Goal: Transaction & Acquisition: Purchase product/service

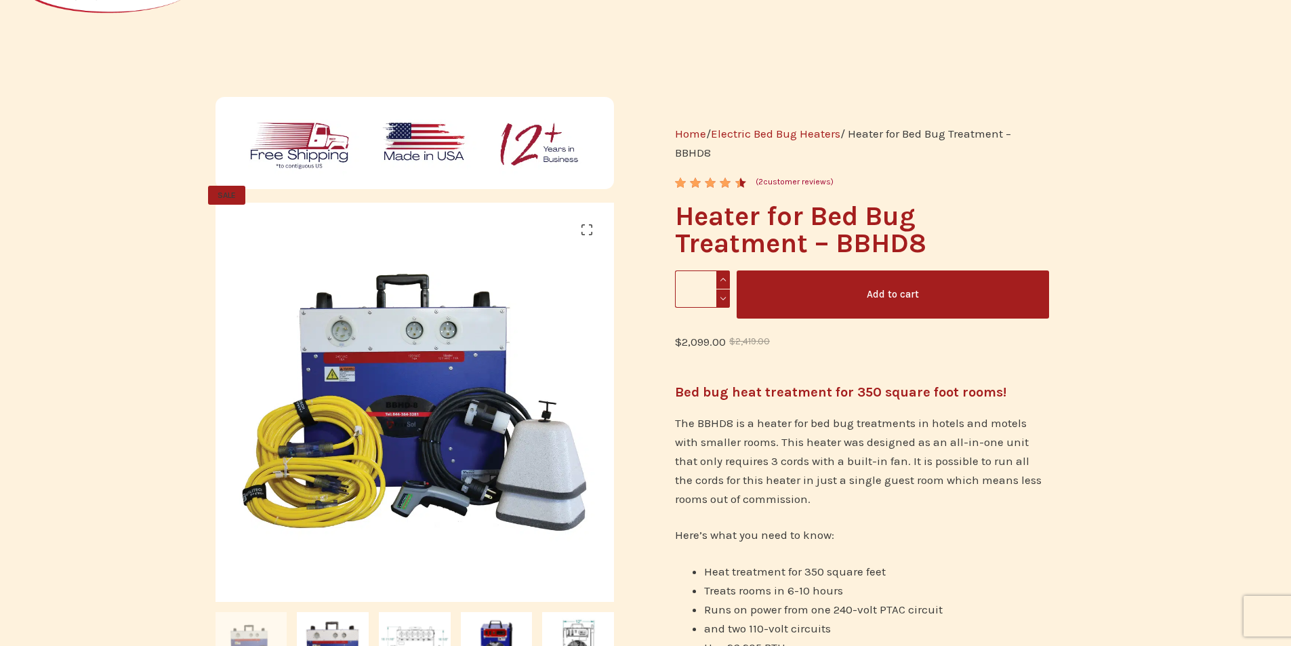
scroll to position [203, 0]
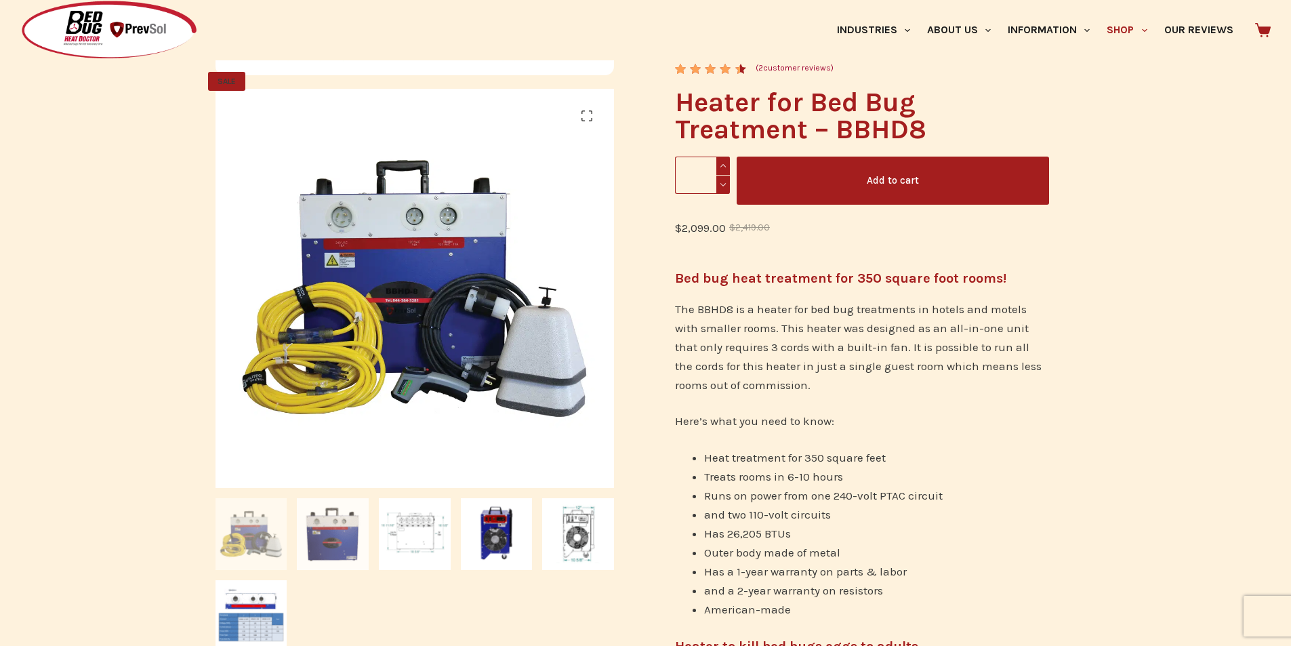
click at [327, 546] on img at bounding box center [333, 534] width 72 height 72
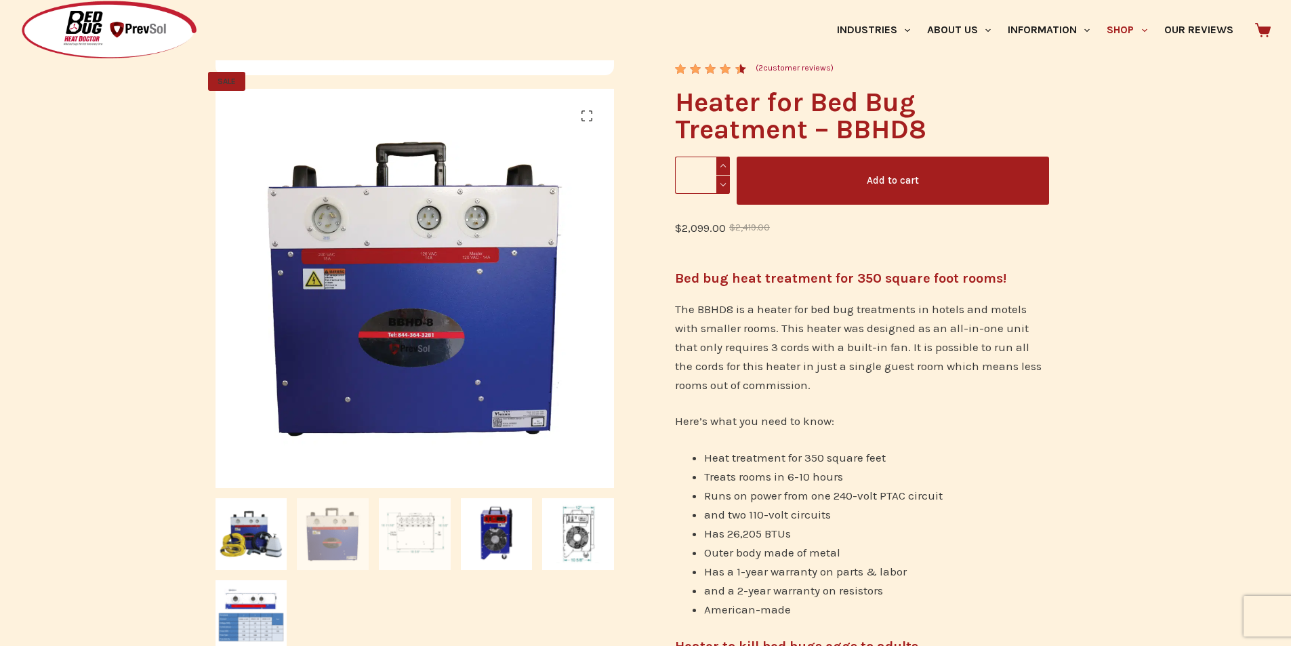
click at [411, 535] on img at bounding box center [415, 534] width 72 height 72
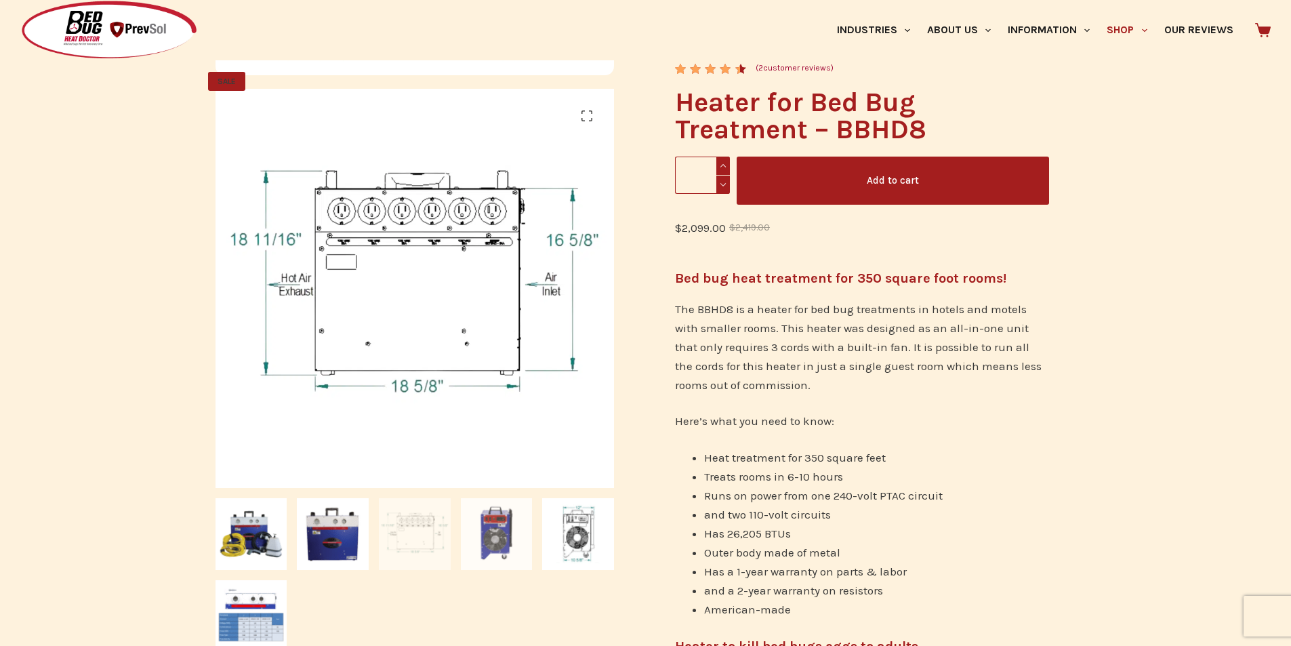
click at [480, 539] on img at bounding box center [497, 534] width 72 height 72
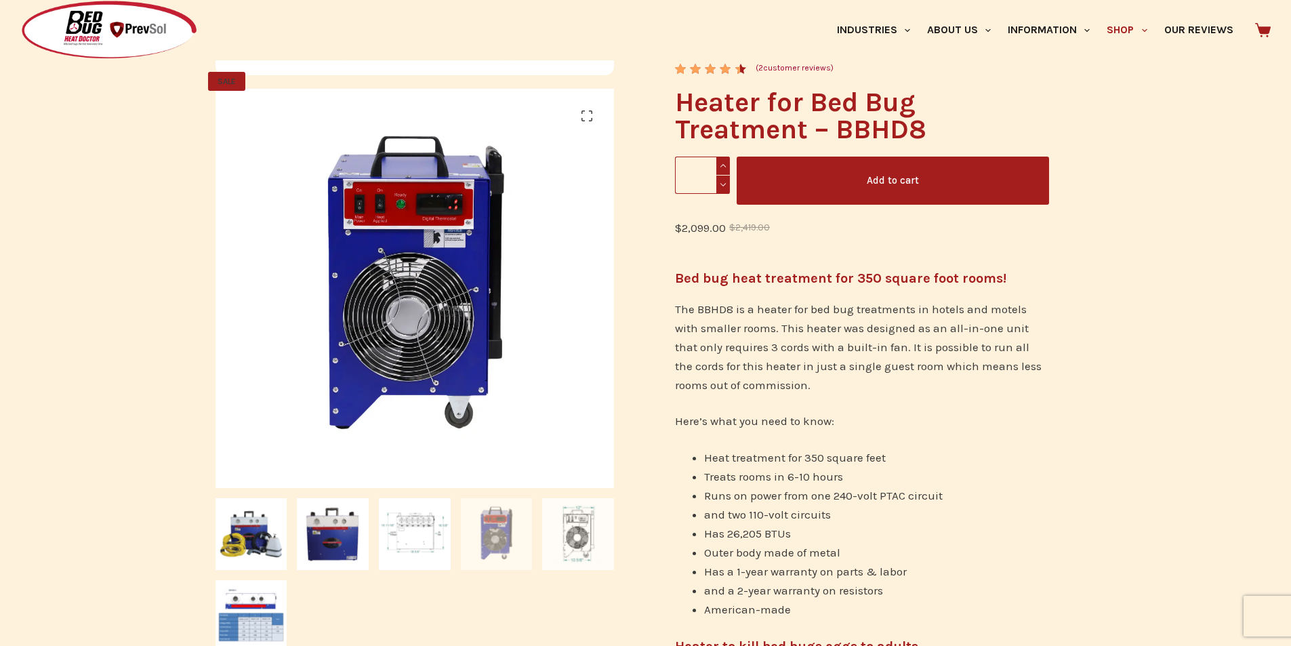
click at [567, 544] on img at bounding box center [578, 534] width 72 height 72
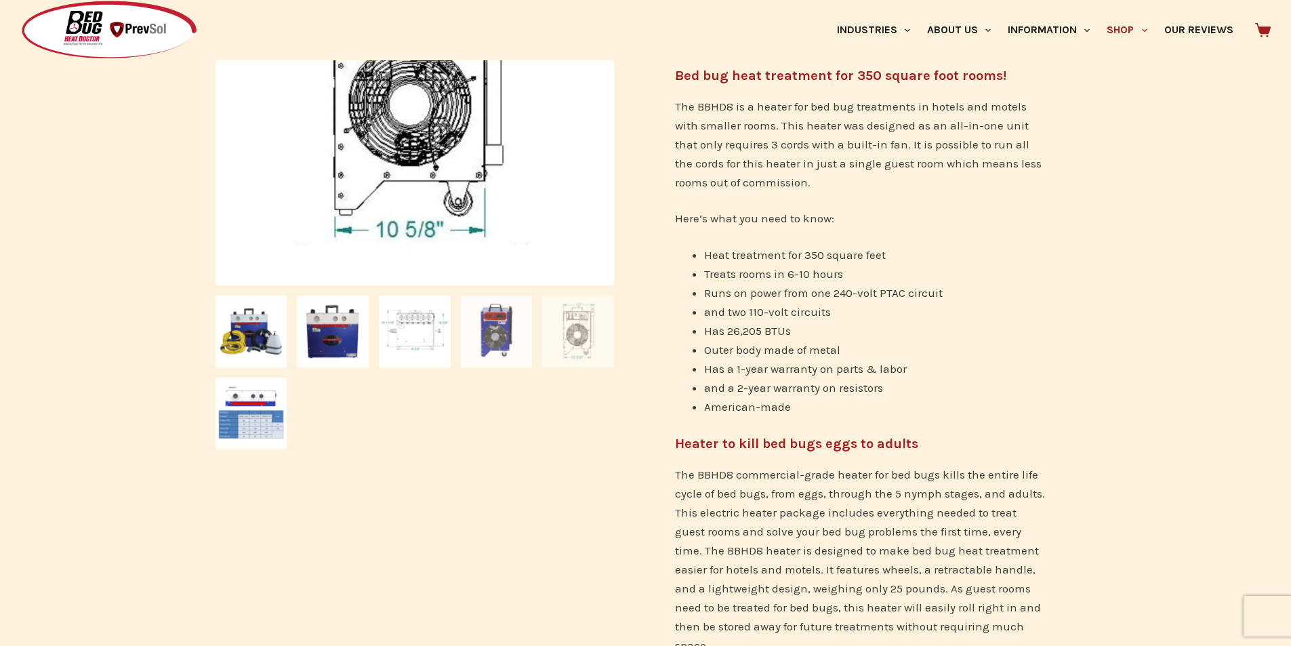
scroll to position [407, 0]
click at [251, 415] on img at bounding box center [252, 413] width 72 height 72
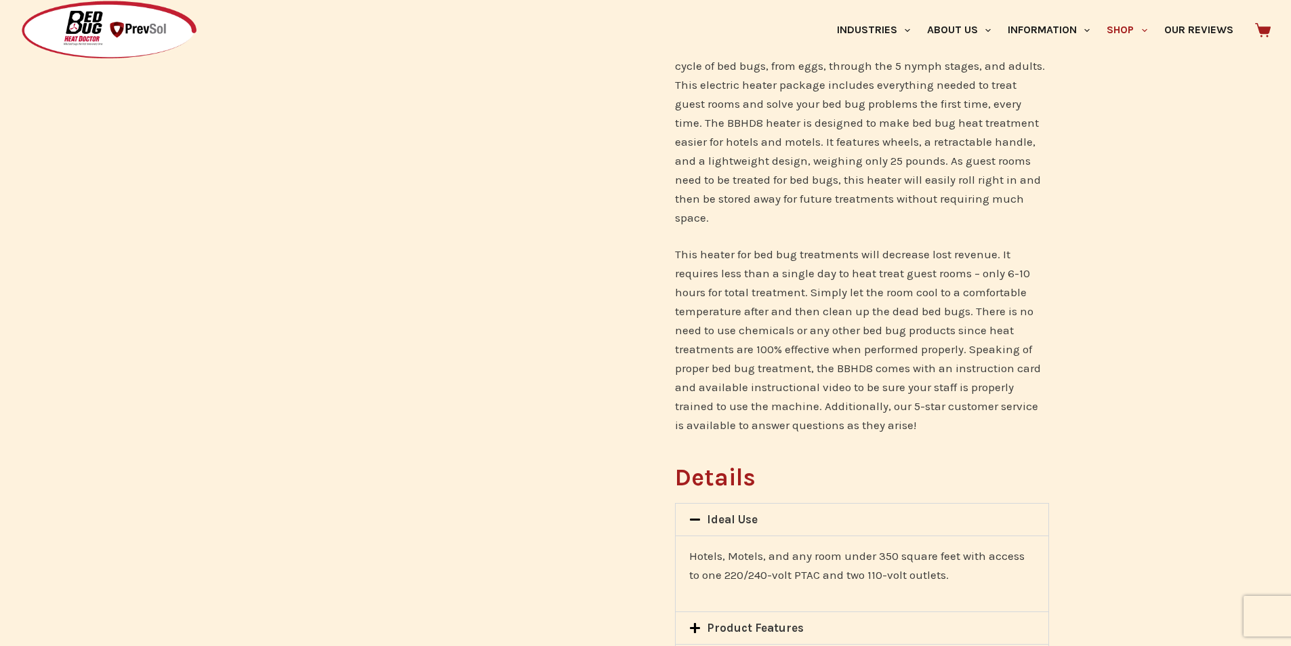
scroll to position [1084, 0]
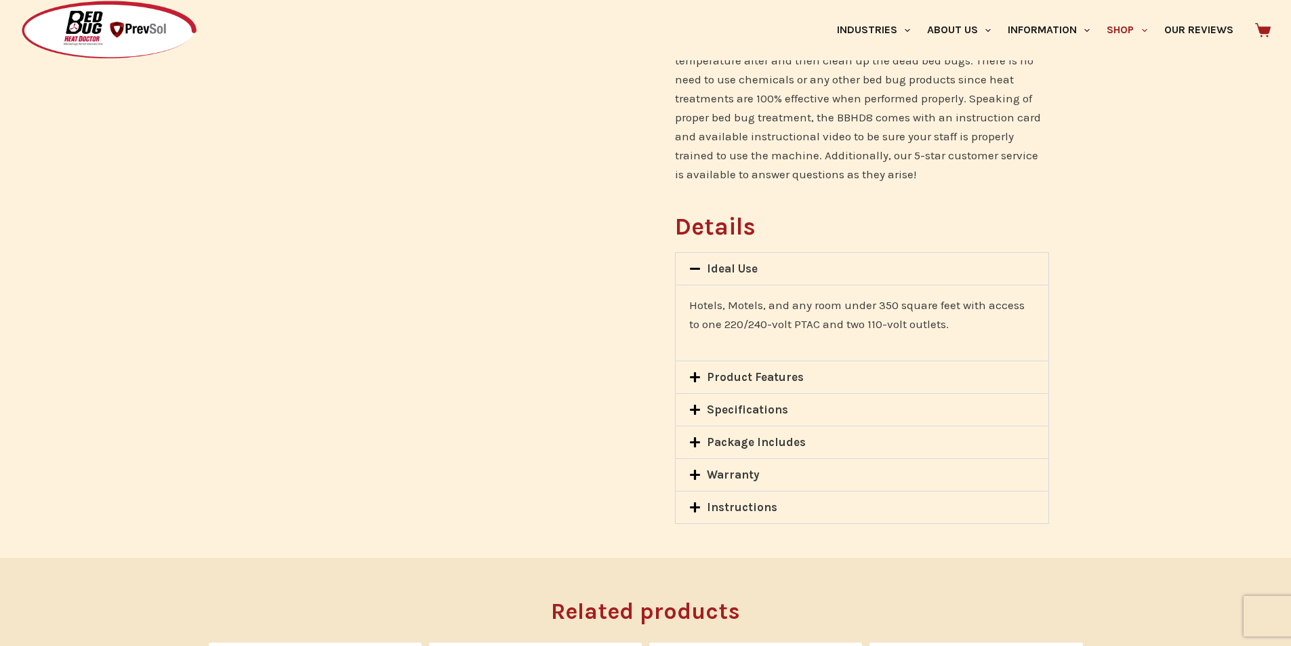
click at [696, 372] on icon at bounding box center [695, 377] width 10 height 10
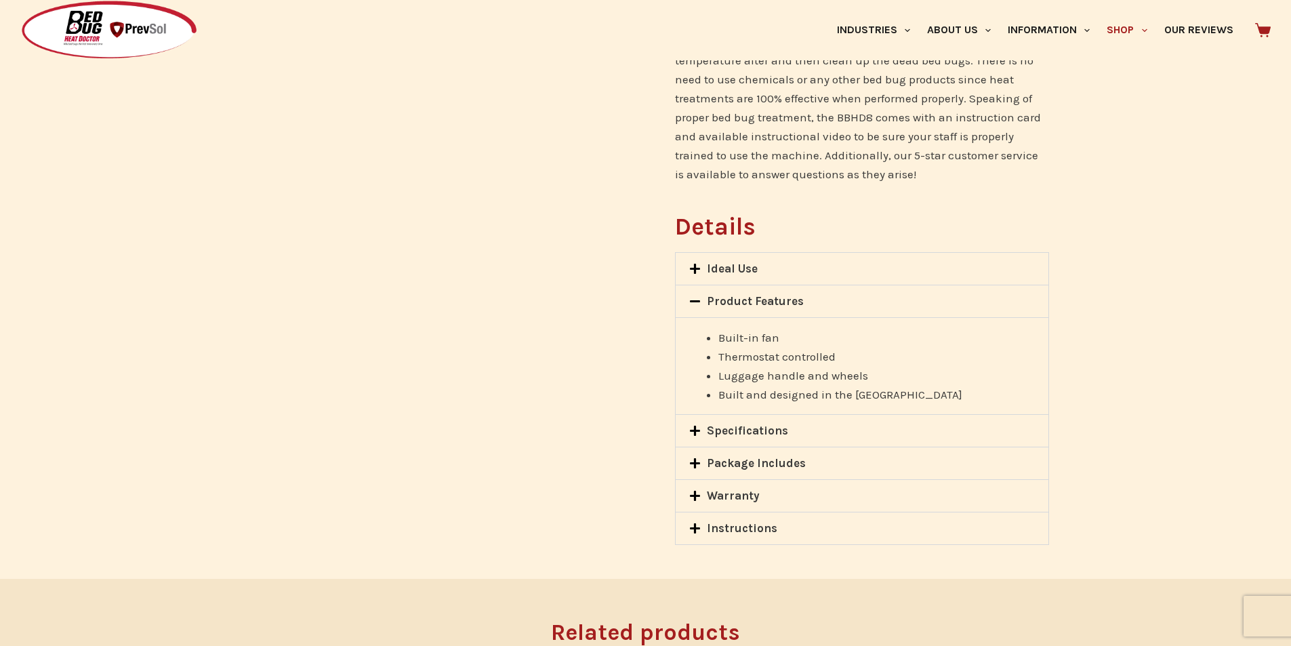
click at [690, 425] on icon at bounding box center [695, 431] width 12 height 12
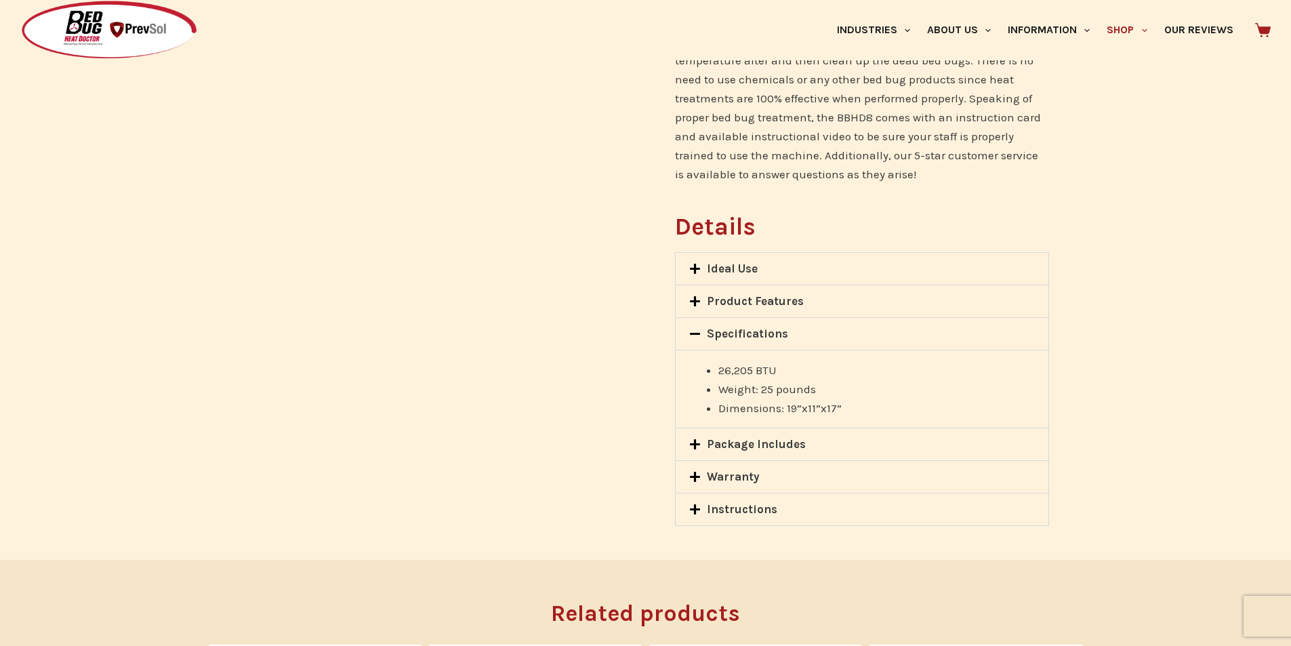
click at [693, 439] on icon at bounding box center [695, 445] width 12 height 12
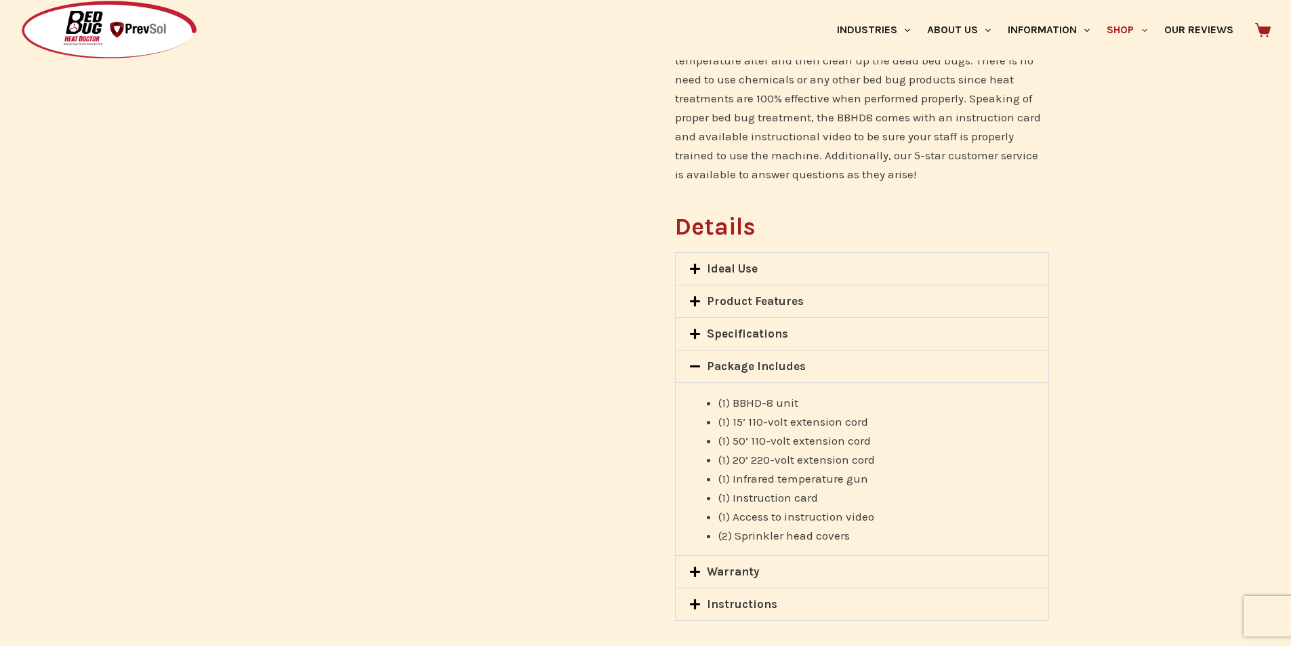
click at [691, 566] on icon at bounding box center [695, 572] width 12 height 12
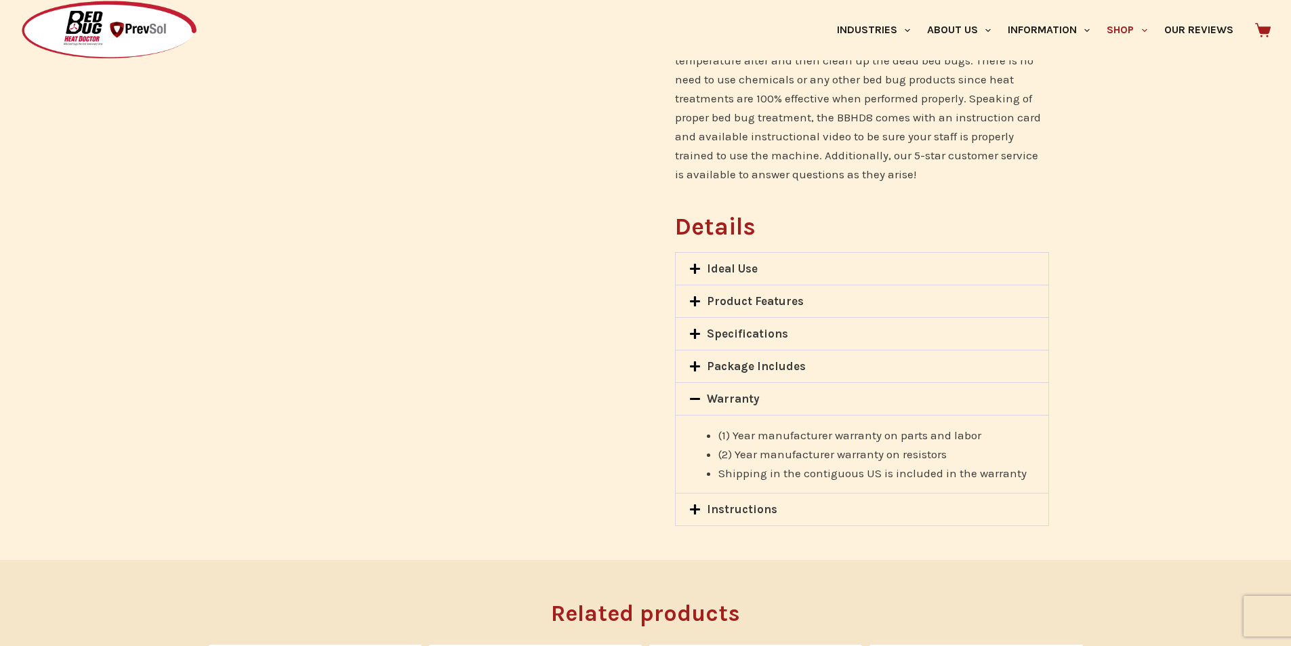
click at [695, 504] on icon at bounding box center [695, 509] width 10 height 10
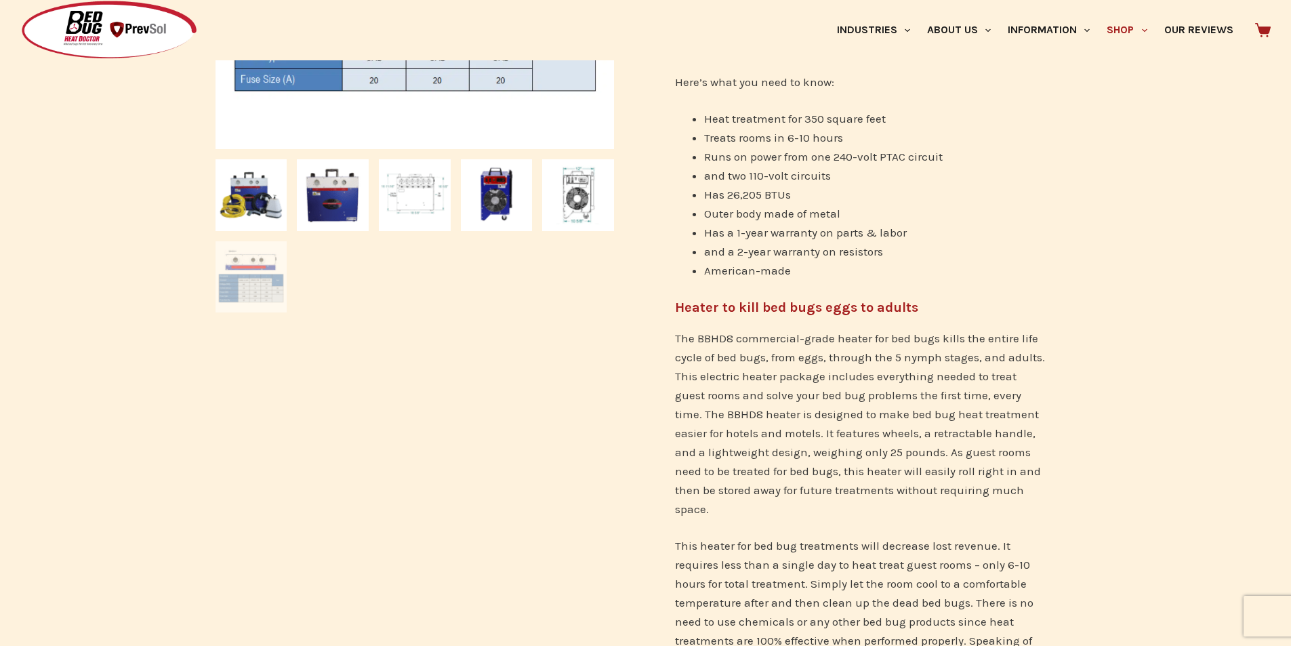
scroll to position [0, 0]
